Goal: Task Accomplishment & Management: Manage account settings

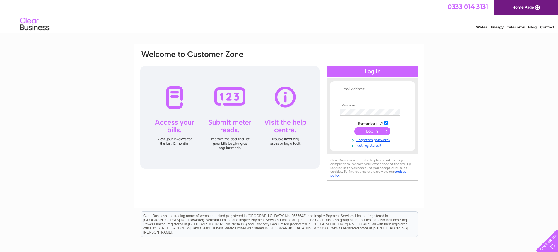
click at [356, 95] on input "text" at bounding box center [370, 96] width 60 height 6
type input "[EMAIL_ADDRESS][DOMAIN_NAME]"
click at [366, 130] on input "submit" at bounding box center [373, 132] width 36 height 8
click at [368, 132] on input "submit" at bounding box center [373, 131] width 36 height 8
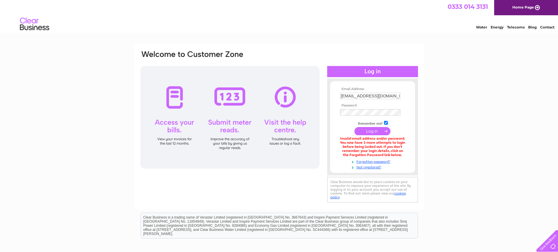
click at [372, 132] on input "submit" at bounding box center [373, 131] width 36 height 8
click at [334, 113] on form "Email Address: office@roakeyandsons.co.uk Password:" at bounding box center [372, 128] width 85 height 83
click at [383, 133] on input "submit" at bounding box center [373, 132] width 36 height 8
click at [371, 162] on link "Forgotten password?" at bounding box center [373, 161] width 67 height 6
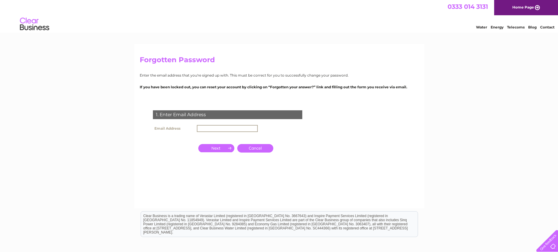
click at [205, 128] on input "text" at bounding box center [227, 128] width 61 height 7
type input "[EMAIL_ADDRESS][DOMAIN_NAME]"
click at [221, 149] on input "button" at bounding box center [216, 147] width 36 height 8
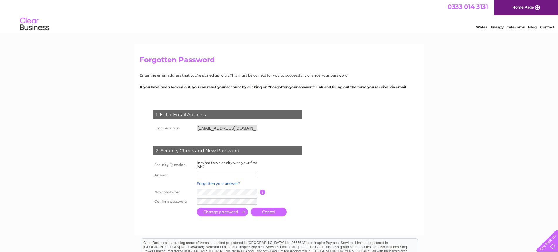
click at [212, 176] on input "text" at bounding box center [227, 175] width 60 height 6
type input "Carterton"
click at [184, 188] on tr "New password Password must be at least 6 characters long" at bounding box center [235, 192] width 167 height 10
click at [215, 206] on div "1. Enter Email Address Email Address office@roakeyandsons.co.uk Cancel" at bounding box center [229, 161] width 178 height 114
click at [217, 214] on input "submit" at bounding box center [222, 212] width 51 height 9
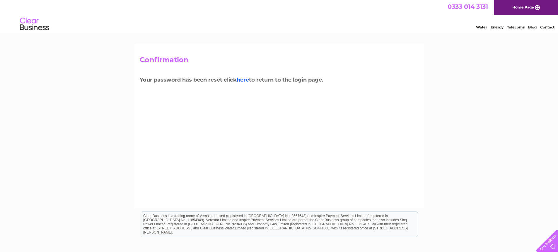
click at [244, 79] on link "here" at bounding box center [243, 80] width 12 height 6
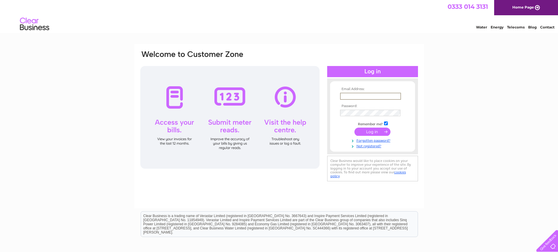
click at [359, 98] on input "text" at bounding box center [370, 96] width 61 height 7
type input "office@roakeyandsons.co.uk"
click at [367, 132] on input "submit" at bounding box center [373, 132] width 36 height 8
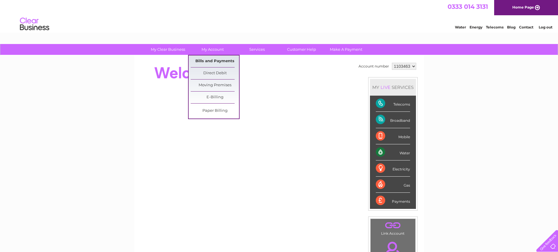
click at [210, 60] on link "Bills and Payments" at bounding box center [215, 61] width 48 height 12
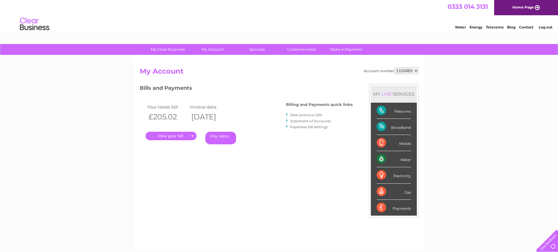
click at [176, 135] on link "." at bounding box center [171, 136] width 51 height 9
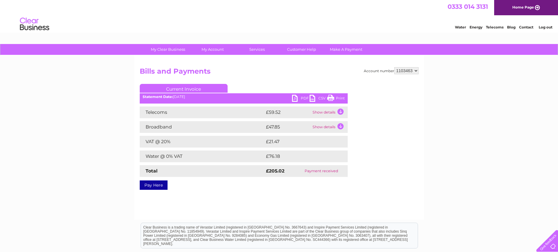
click at [294, 99] on link "PDF" at bounding box center [301, 99] width 18 height 9
click at [543, 26] on link "Log out" at bounding box center [546, 27] width 14 height 4
